Goal: Check status: Check status

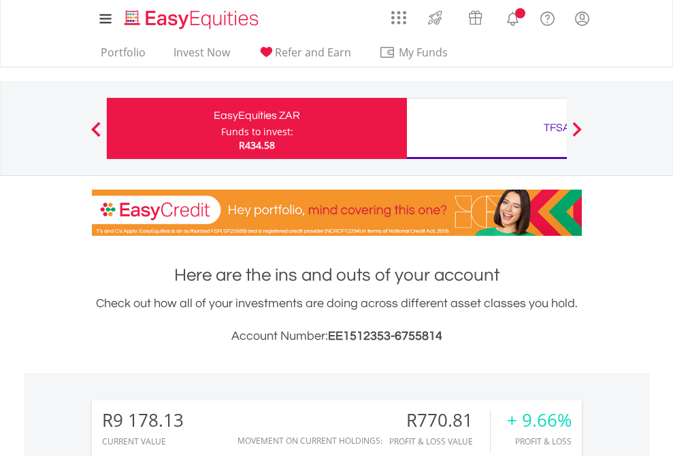
scroll to position [131, 214]
click at [221, 129] on div "Funds to invest:" at bounding box center [257, 132] width 72 height 14
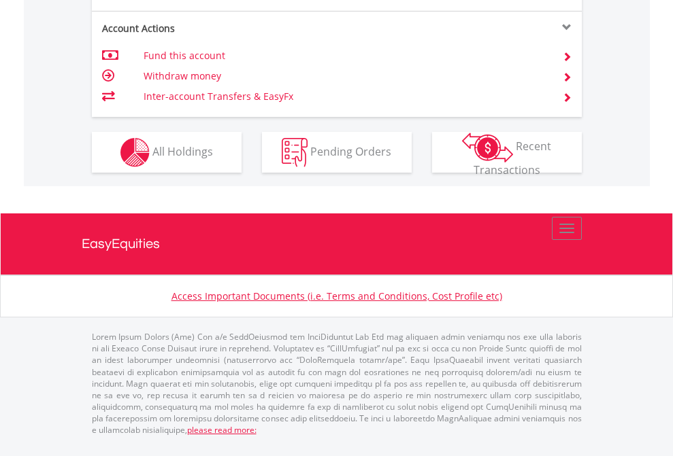
scroll to position [1331, 0]
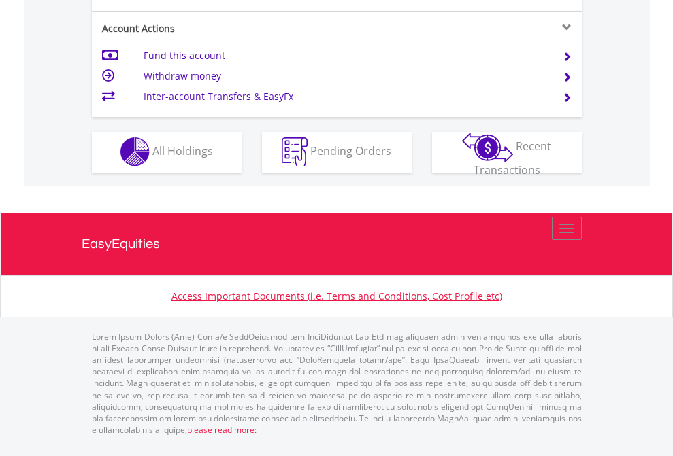
scroll to position [1272, 0]
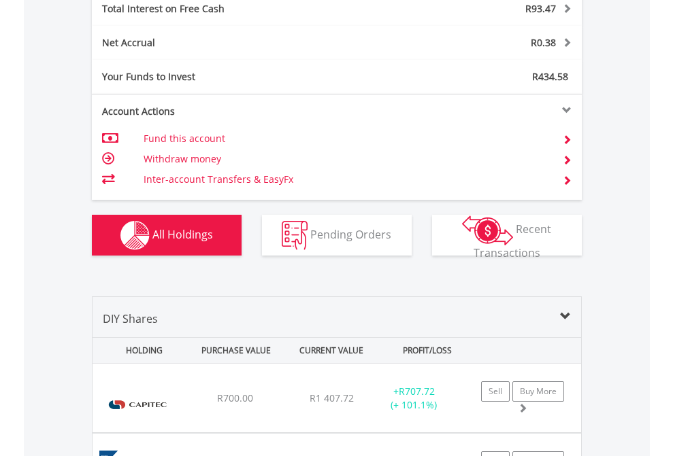
scroll to position [1567, 0]
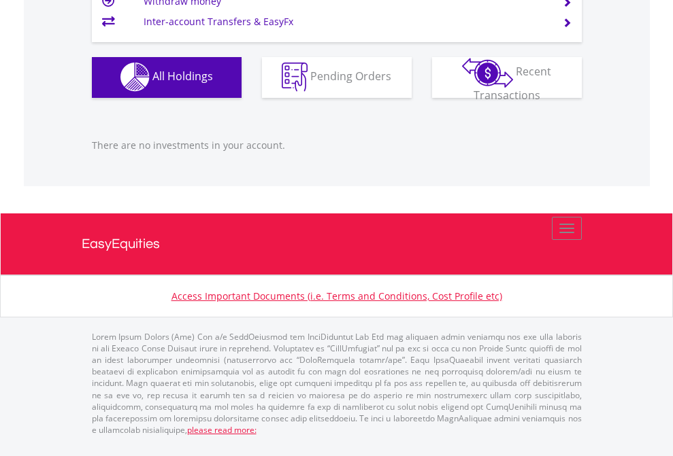
scroll to position [1346, 0]
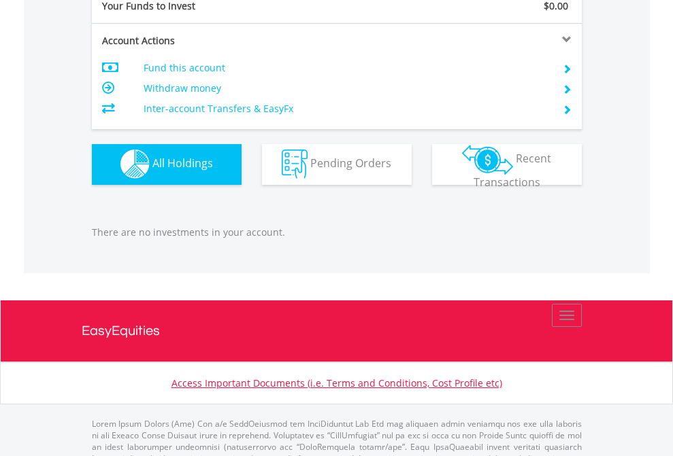
scroll to position [1346, 0]
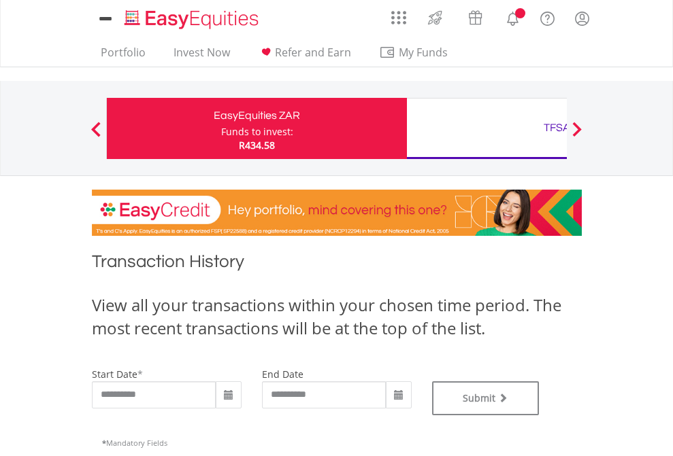
type input "**********"
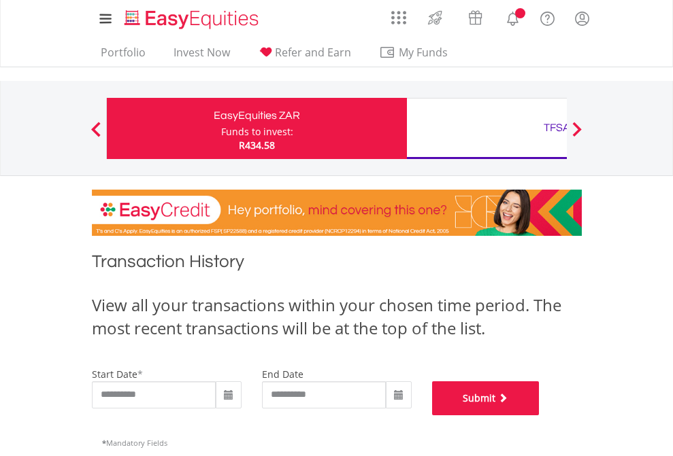
click at [539, 415] on button "Submit" at bounding box center [485, 398] width 107 height 34
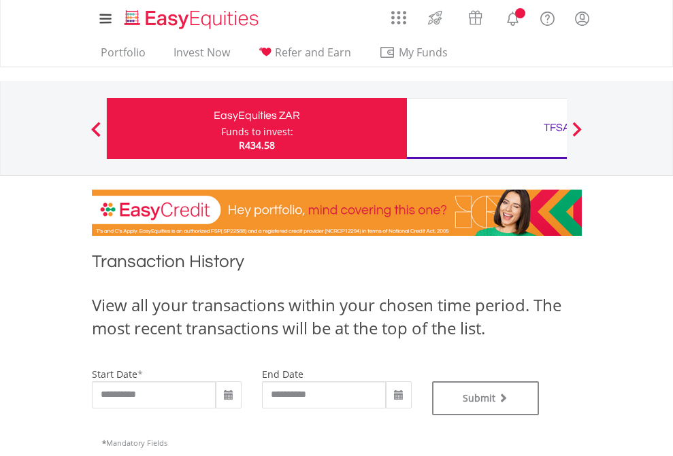
click at [486, 129] on div "TFSA" at bounding box center [557, 127] width 284 height 19
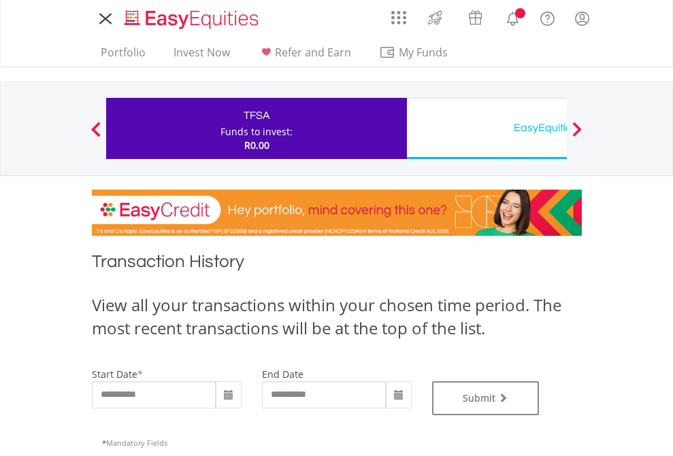
type input "**********"
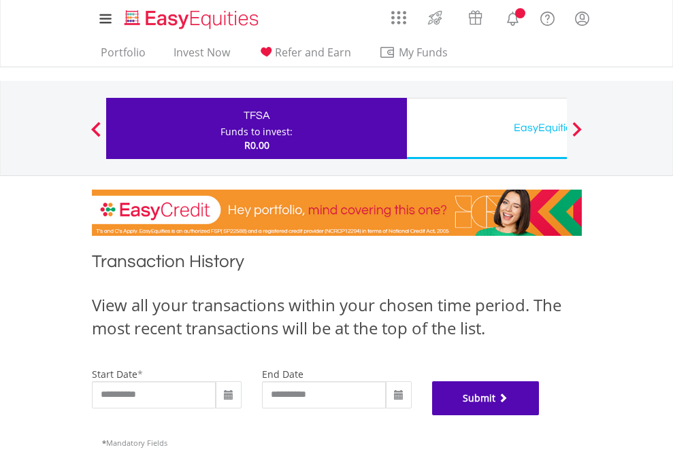
click at [539, 415] on button "Submit" at bounding box center [485, 398] width 107 height 34
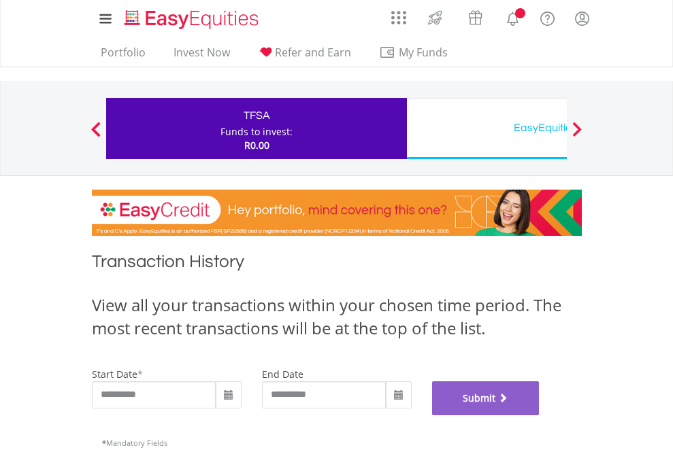
scroll to position [551, 0]
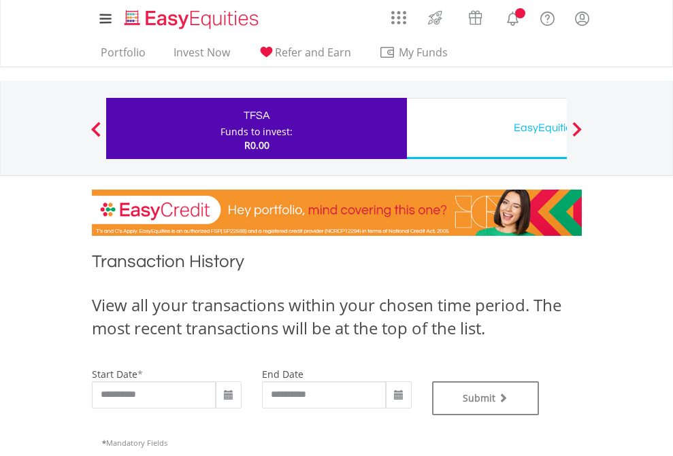
click at [486, 129] on div "EasyEquities USD" at bounding box center [557, 127] width 284 height 19
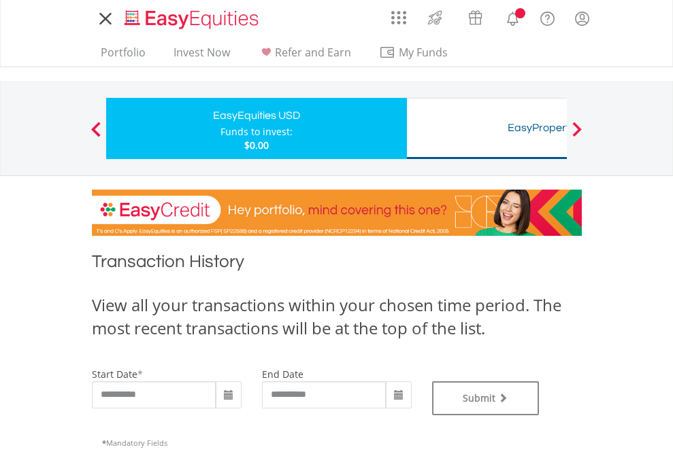
type input "**********"
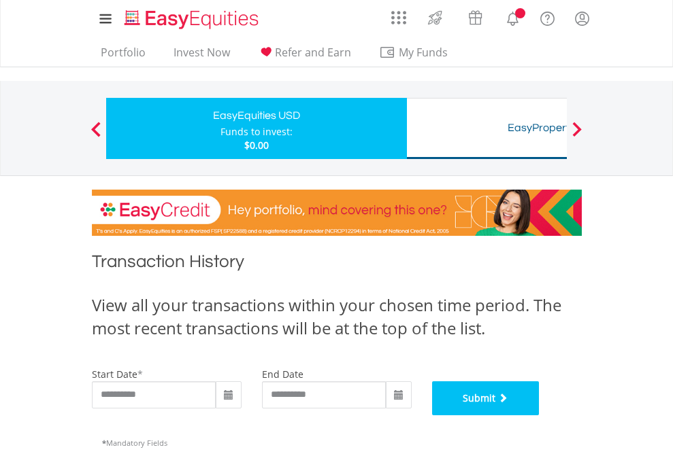
click at [539, 415] on button "Submit" at bounding box center [485, 398] width 107 height 34
